Goal: Task Accomplishment & Management: Use online tool/utility

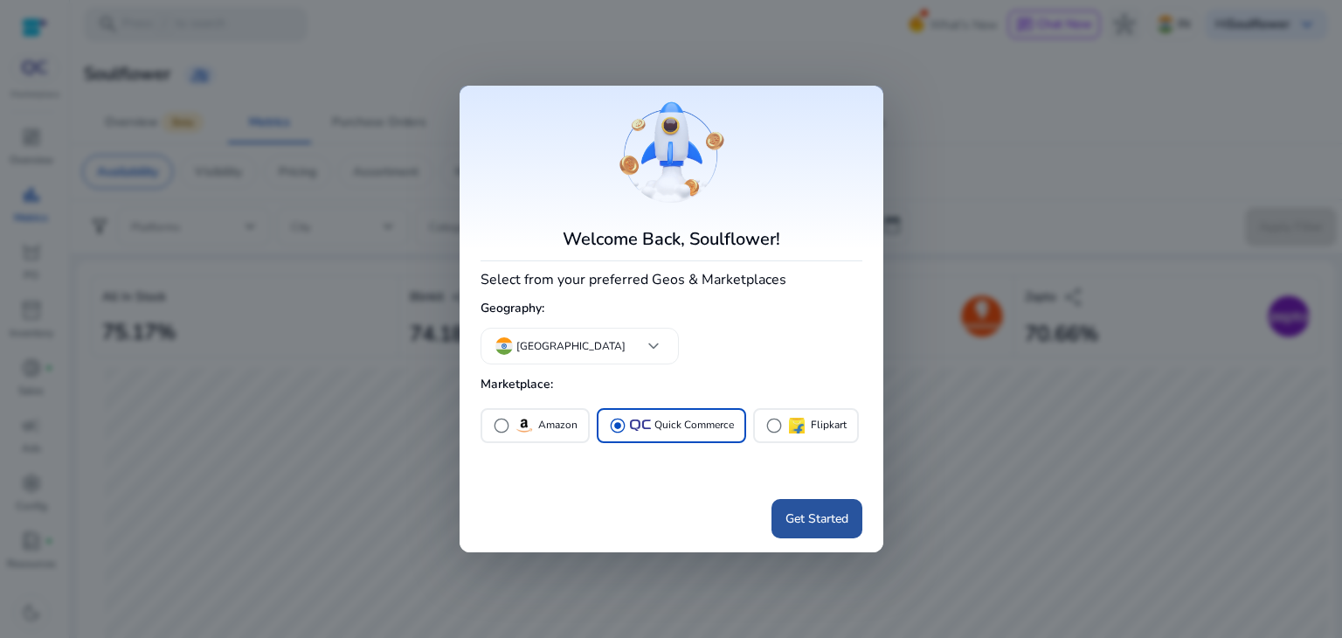
click at [820, 515] on span "Get Started" at bounding box center [816, 518] width 63 height 18
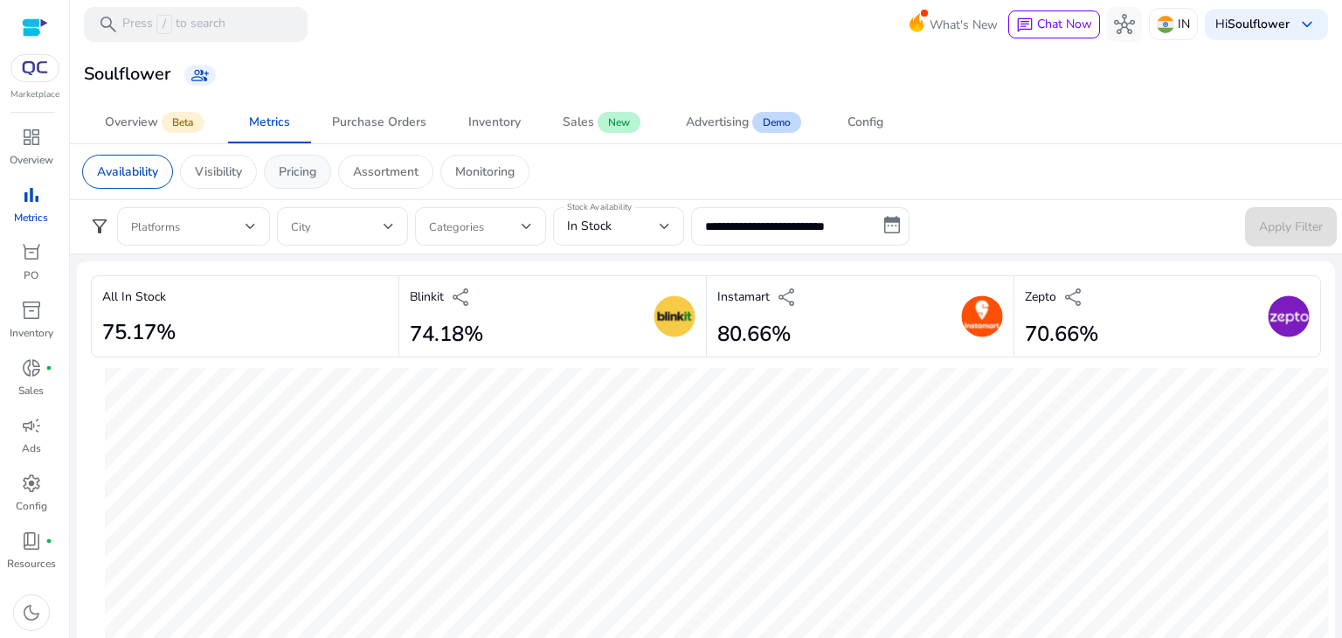
click at [311, 174] on p "Pricing" at bounding box center [298, 171] width 38 height 18
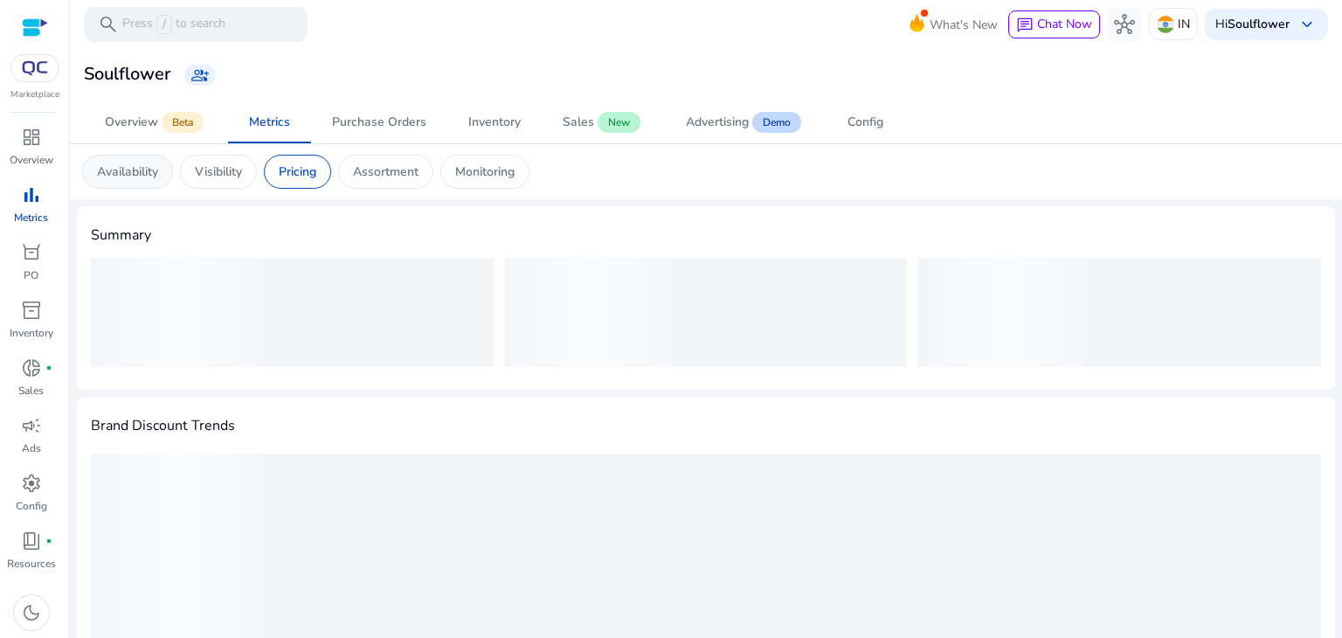
click at [154, 165] on p "Availability" at bounding box center [127, 171] width 61 height 18
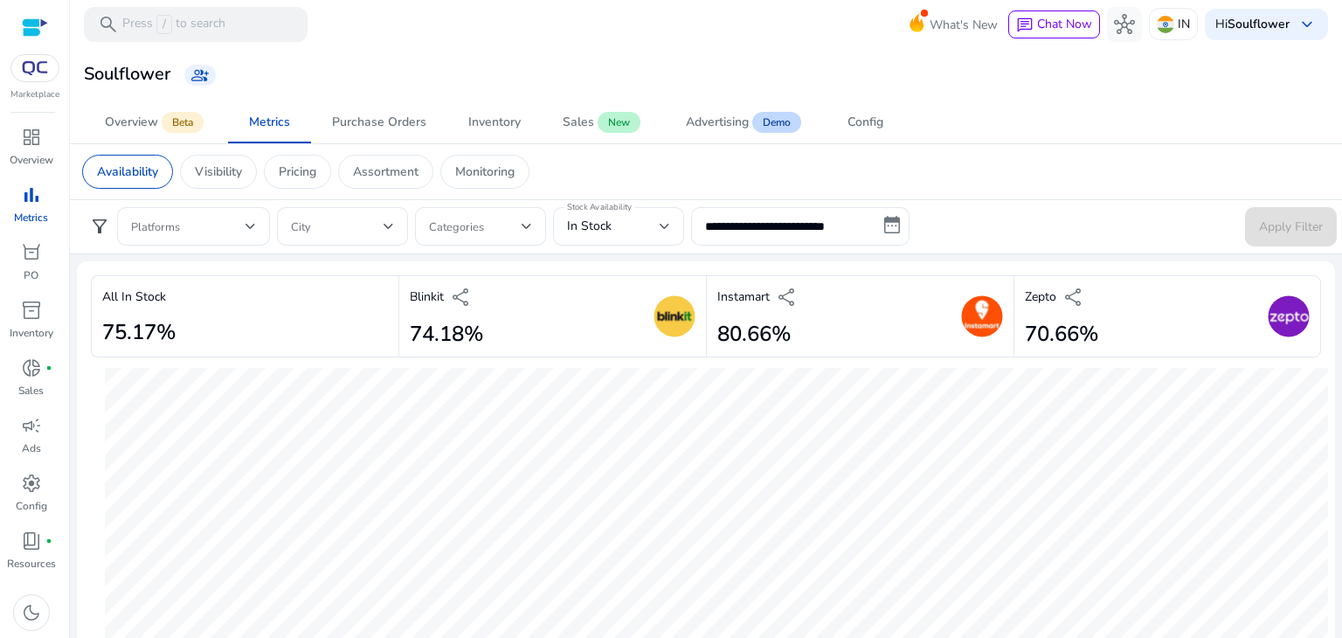
click at [590, 147] on div "Availability Visibility Pricing Assortment Monitoring" at bounding box center [705, 171] width 1275 height 55
click at [574, 105] on span "Sales New" at bounding box center [603, 122] width 81 height 42
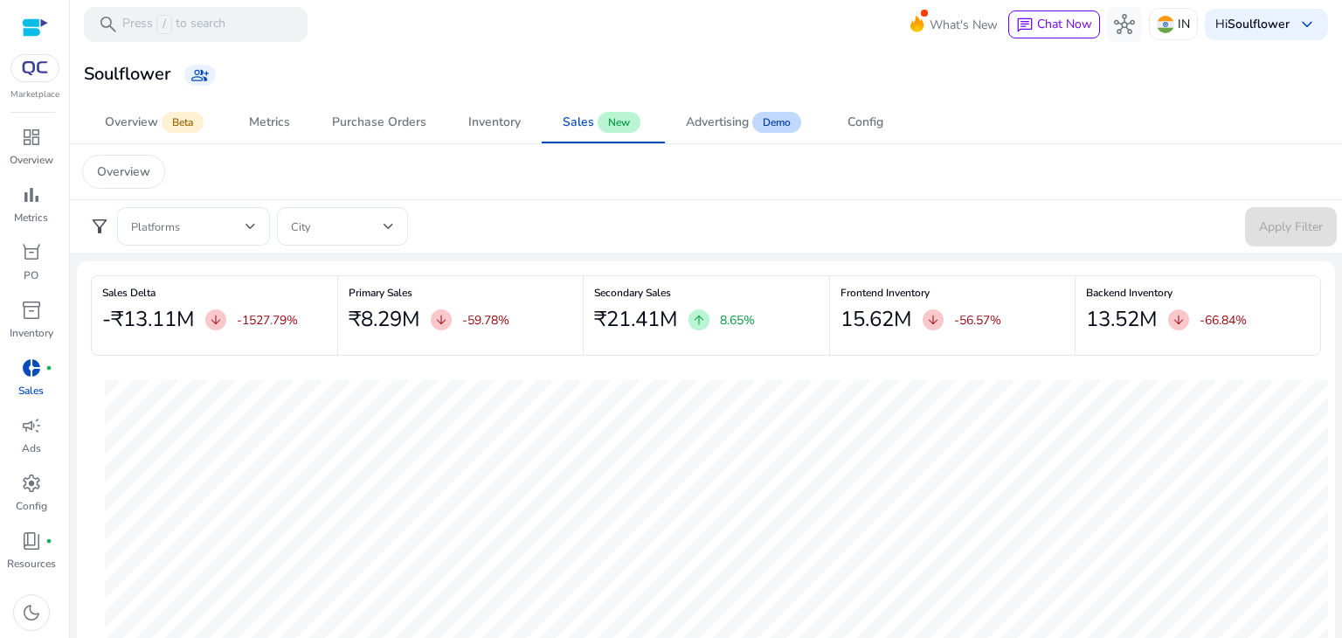
click at [761, 100] on mat-card "Soulflower group_add" at bounding box center [706, 74] width 1286 height 53
click at [744, 120] on div "Advertising" at bounding box center [717, 122] width 63 height 12
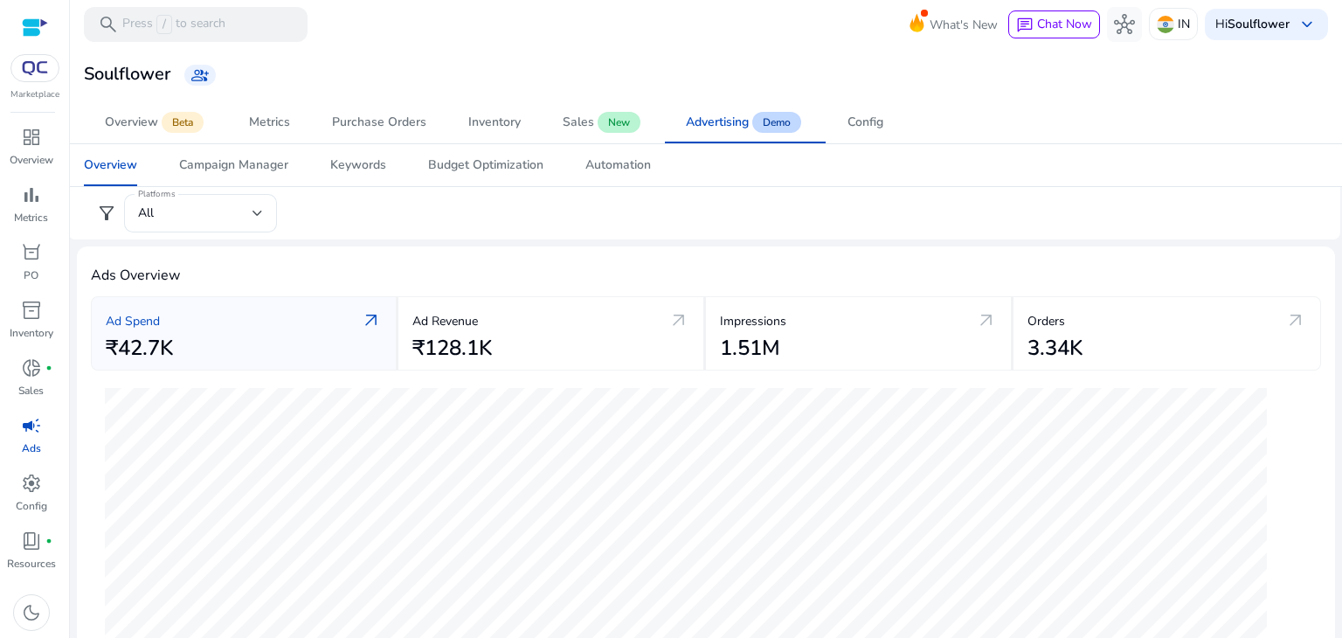
click at [335, 91] on mat-card "Soulflower group_add" at bounding box center [706, 74] width 1286 height 53
click at [733, 11] on mat-toolbar "search Press / to search What's New chat Chat Now hub IN Hi Soulflower keyboard…" at bounding box center [706, 24] width 1272 height 48
